Goal: Navigation & Orientation: Go to known website

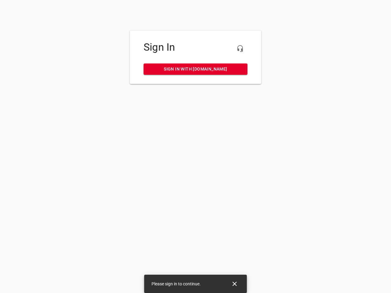
click at [240, 49] on icon "button" at bounding box center [239, 48] width 7 height 7
click at [235, 284] on icon "Close" at bounding box center [234, 284] width 4 height 4
